Goal: Transaction & Acquisition: Download file/media

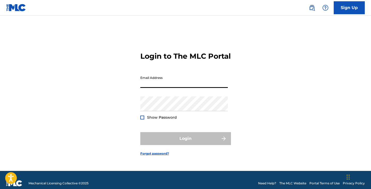
drag, startPoint x: 0, startPoint y: 0, endPoint x: 219, endPoint y: 85, distance: 234.8
click at [219, 85] on input "Email Address" at bounding box center [183, 80] width 87 height 15
type input "[EMAIL_ADDRESS][PERSON_NAME][DOMAIN_NAME]"
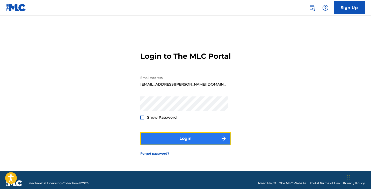
click at [177, 143] on button "Login" at bounding box center [185, 138] width 90 height 13
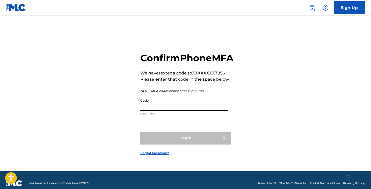
click at [177, 111] on input "Code" at bounding box center [183, 103] width 87 height 15
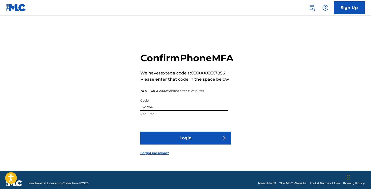
type input "132784"
click at [140, 132] on button "Login" at bounding box center [185, 138] width 90 height 13
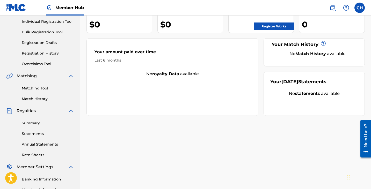
scroll to position [127, 0]
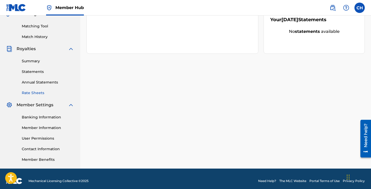
click at [41, 92] on link "Rate Sheets" at bounding box center [48, 92] width 52 height 5
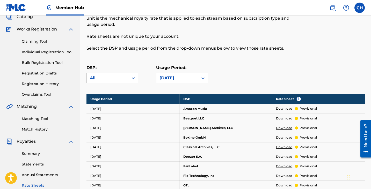
scroll to position [35, 0]
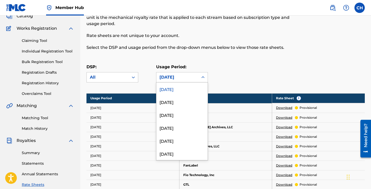
click at [170, 75] on div "[DATE]" at bounding box center [177, 77] width 36 height 6
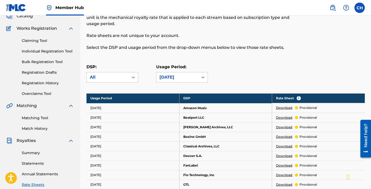
click at [227, 73] on div "DSP: All Usage Period: [DATE]" at bounding box center [225, 75] width 278 height 23
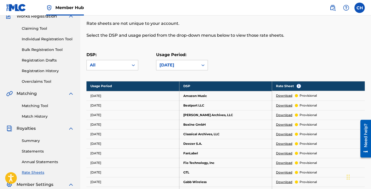
scroll to position [48, 0]
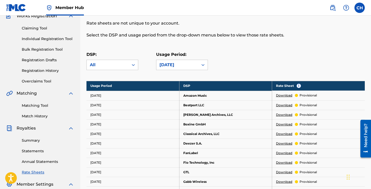
click at [284, 94] on link "Download" at bounding box center [284, 95] width 16 height 5
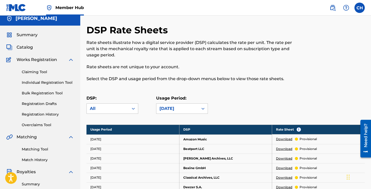
scroll to position [0, 0]
